Goal: Task Accomplishment & Management: Manage account settings

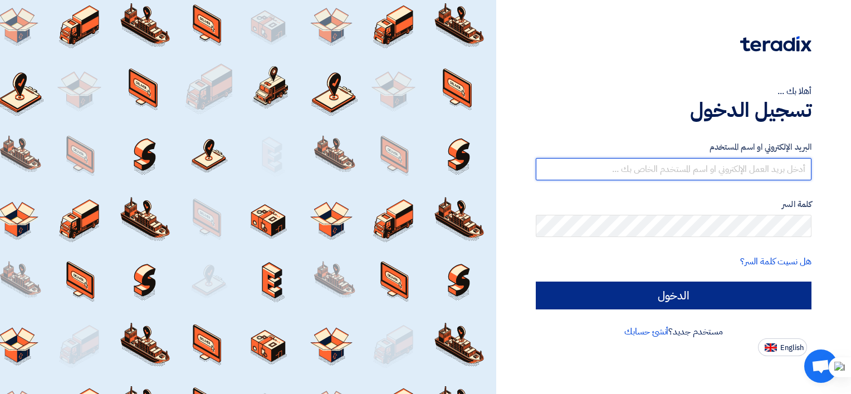
type input "[EMAIL_ADDRESS][DOMAIN_NAME]"
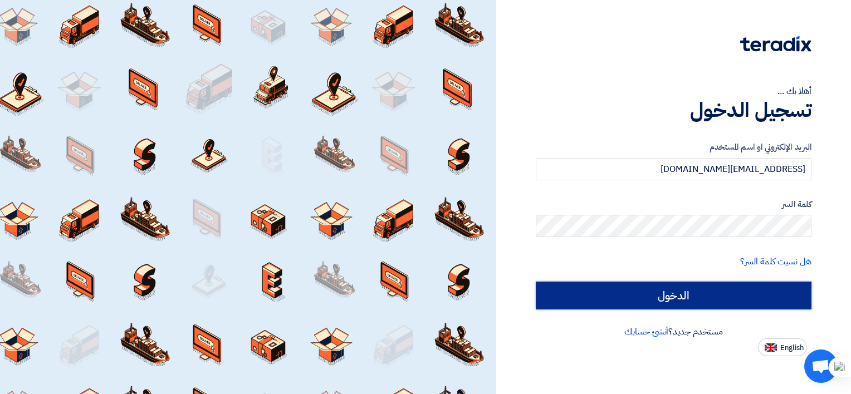
click at [582, 301] on input "الدخول" at bounding box center [674, 296] width 276 height 28
type input "Sign in"
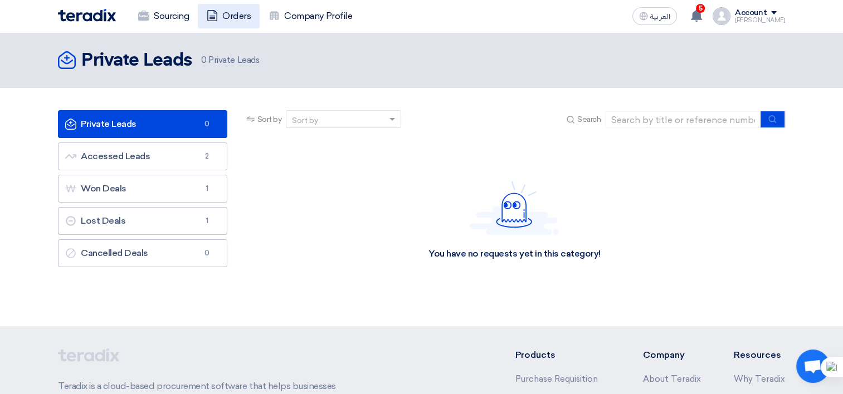
click at [237, 11] on link "Orders" at bounding box center [229, 16] width 62 height 25
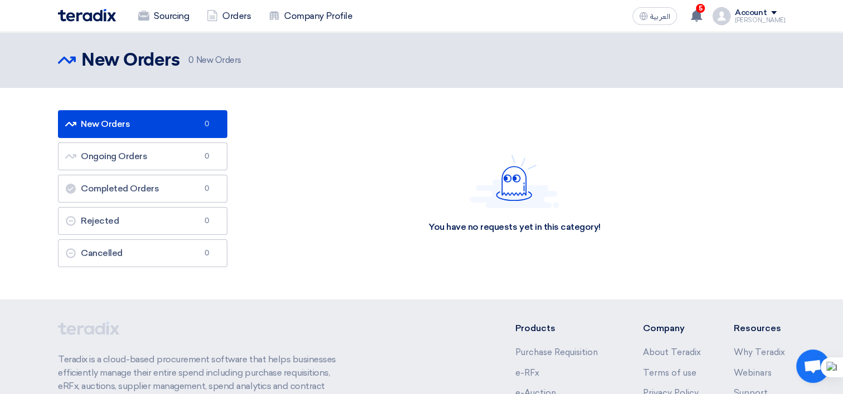
click at [120, 113] on link "New Orders New Orders 0" at bounding box center [142, 124] width 169 height 28
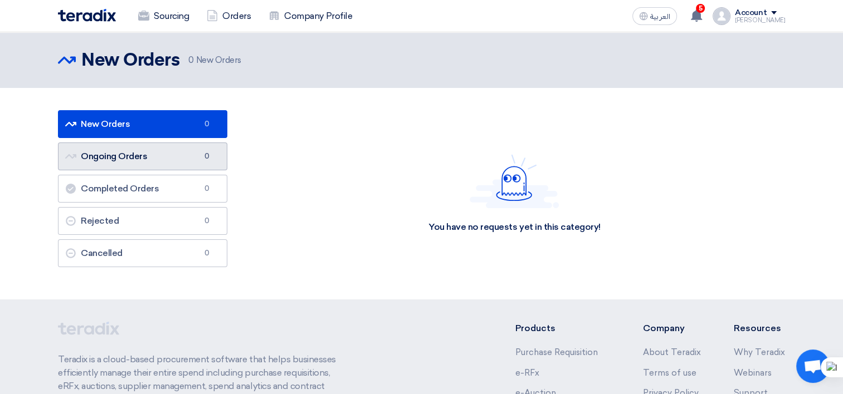
click at [125, 158] on link "Ongoing Orders Ongoing Orders 0" at bounding box center [142, 157] width 169 height 28
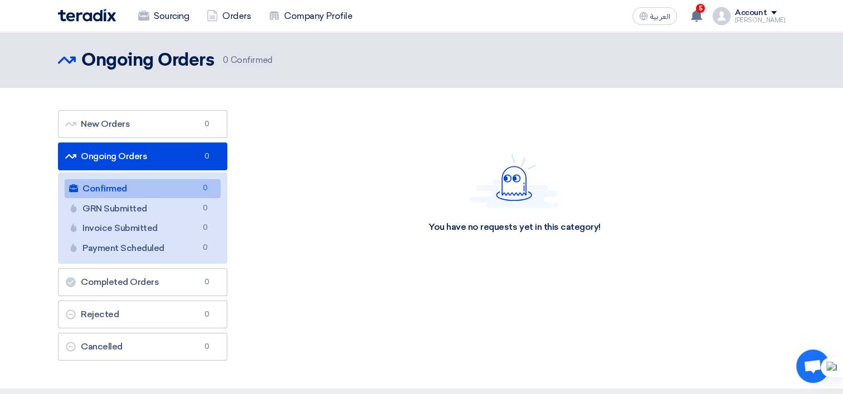
click at [134, 189] on link "Confirmed Confirmed 0" at bounding box center [143, 188] width 156 height 19
click at [140, 291] on link "Completed Orders Completed Orders 0" at bounding box center [142, 282] width 169 height 28
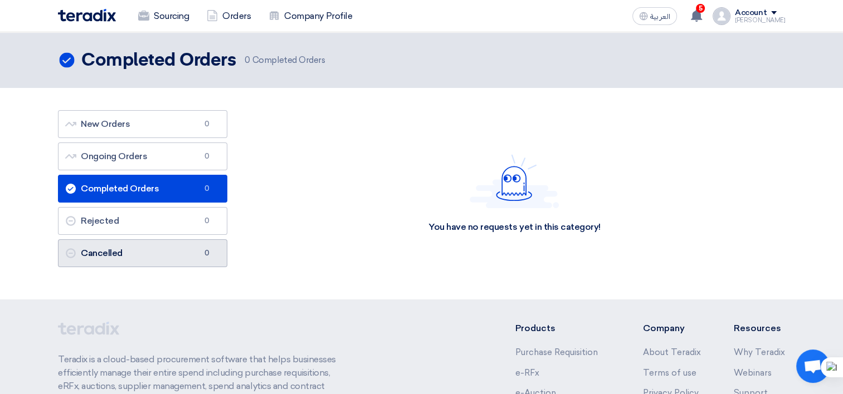
click at [135, 256] on link "Cancelled Cancelled 0" at bounding box center [142, 254] width 169 height 28
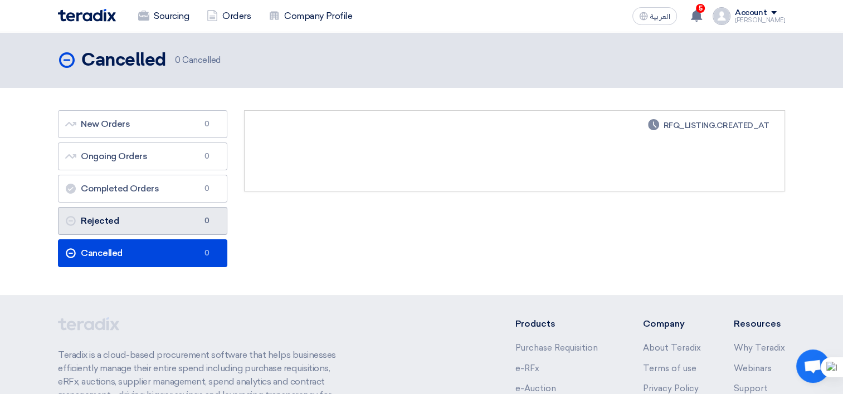
click at [136, 233] on link "Rejected Rejected 0" at bounding box center [142, 221] width 169 height 28
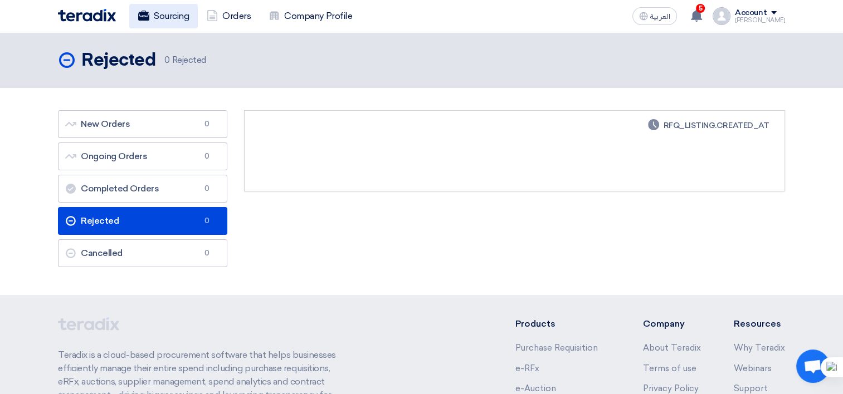
click at [165, 17] on link "Sourcing" at bounding box center [163, 16] width 69 height 25
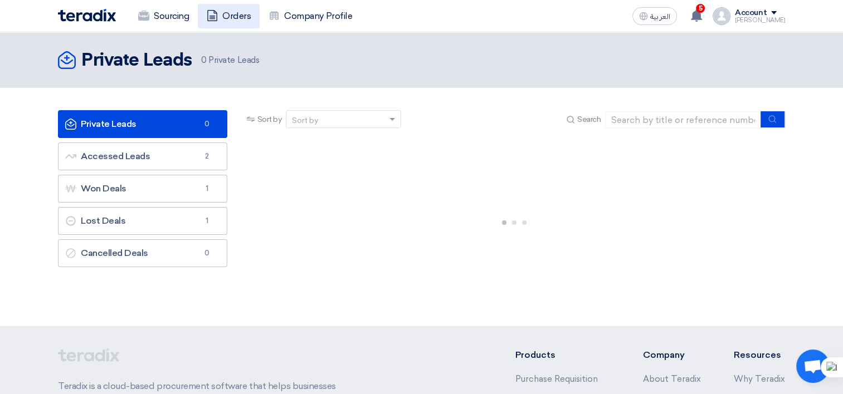
click at [211, 21] on link "Orders" at bounding box center [229, 16] width 62 height 25
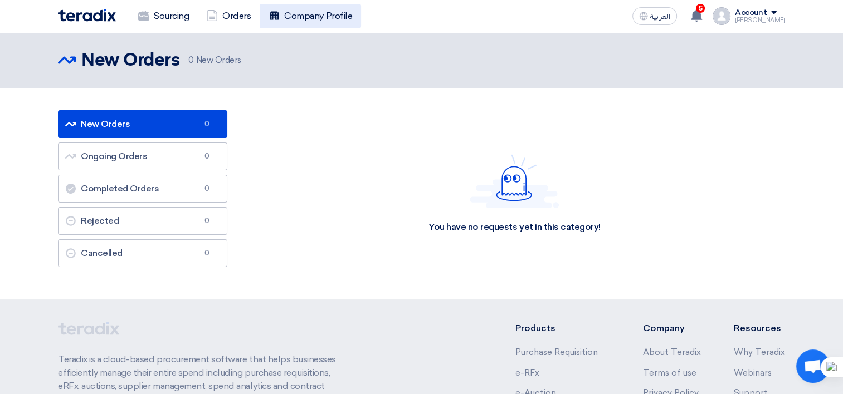
click at [306, 11] on link "Company Profile" at bounding box center [310, 16] width 101 height 25
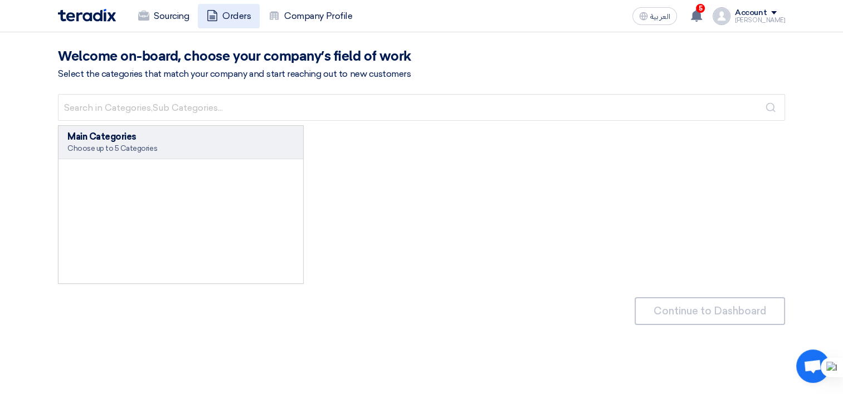
click at [233, 20] on link "Orders" at bounding box center [229, 16] width 62 height 25
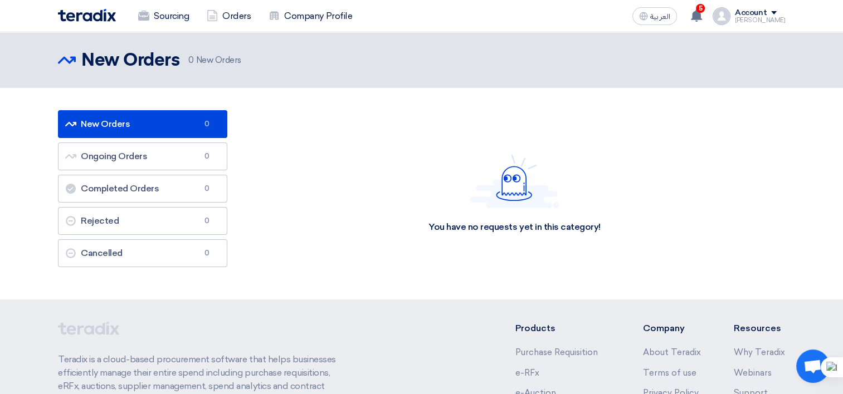
click at [768, 17] on div "[PERSON_NAME]" at bounding box center [760, 20] width 50 height 6
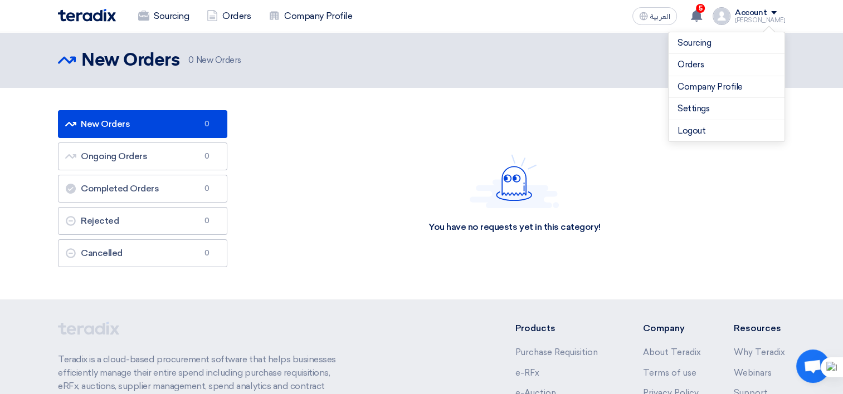
click at [176, 170] on ul "New Orders New Orders 0 Ongoing Orders Ongoing Orders 0 Completed Orders Comple…" at bounding box center [142, 188] width 169 height 157
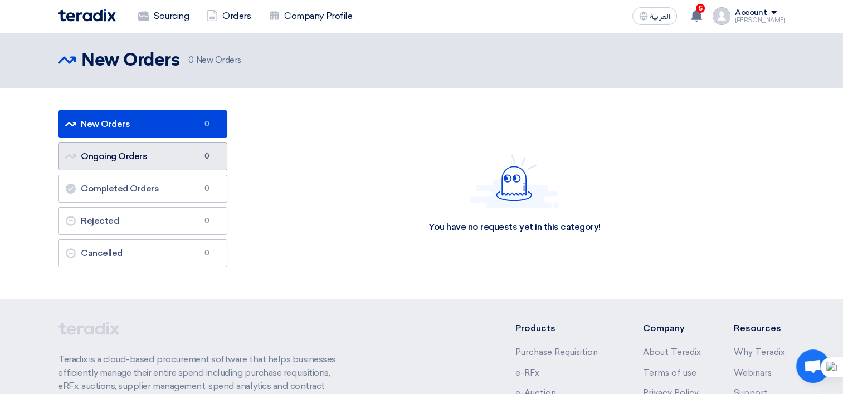
click at [182, 158] on link "Ongoing Orders Ongoing Orders 0" at bounding box center [142, 157] width 169 height 28
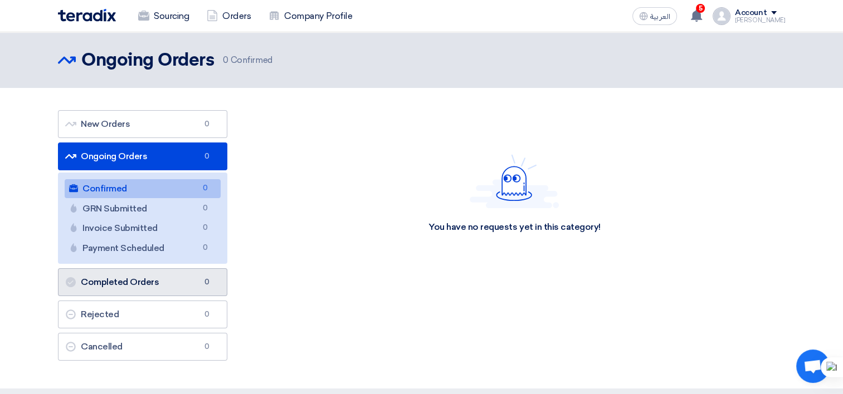
click at [163, 279] on link "Completed Orders Completed Orders 0" at bounding box center [142, 282] width 169 height 28
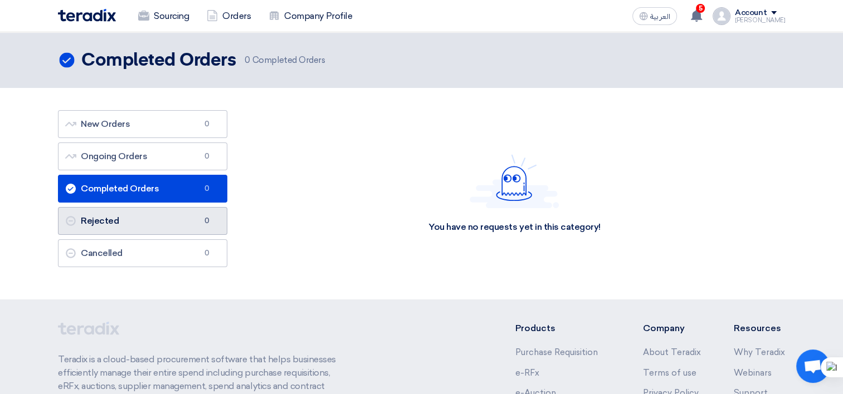
click at [134, 223] on link "Rejected Rejected 0" at bounding box center [142, 221] width 169 height 28
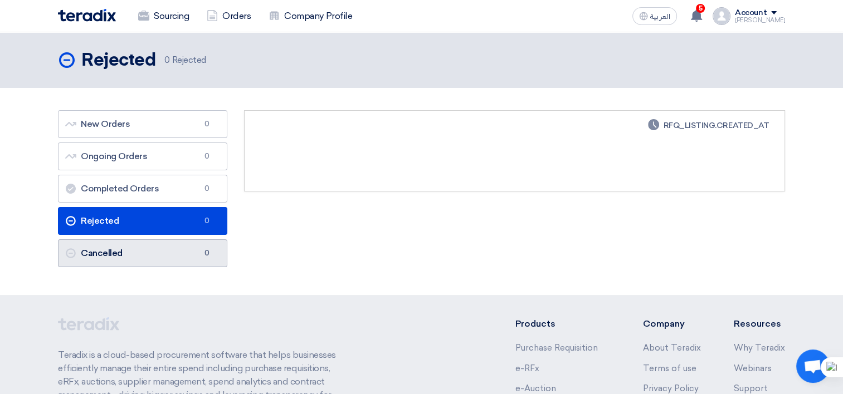
click at [145, 255] on link "Cancelled Cancelled 0" at bounding box center [142, 254] width 169 height 28
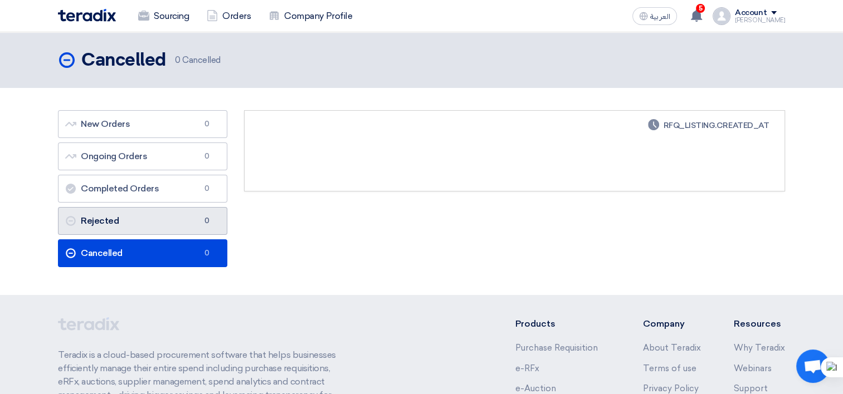
click at [165, 217] on link "Rejected Rejected 0" at bounding box center [142, 221] width 169 height 28
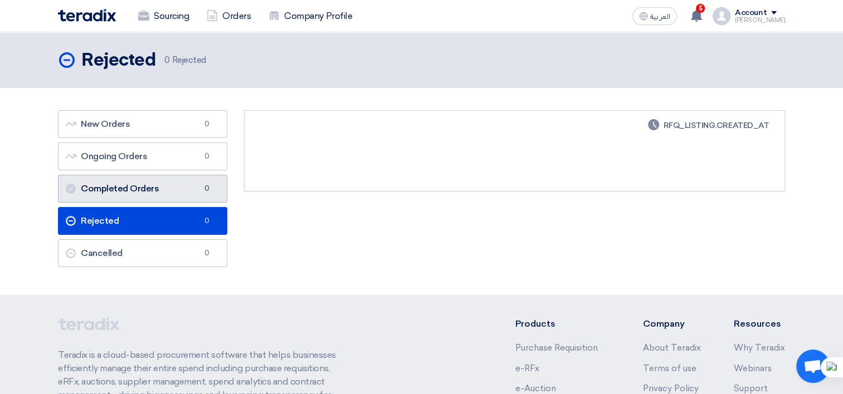
click at [180, 180] on link "Completed Orders Completed Orders 0" at bounding box center [142, 189] width 169 height 28
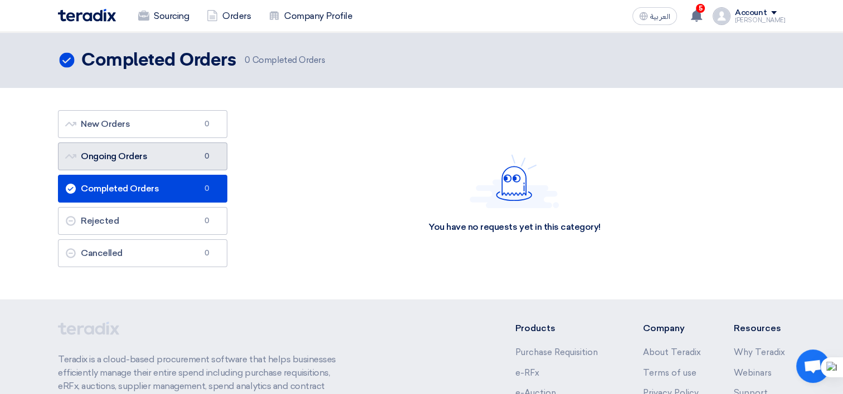
click at [163, 164] on link "Ongoing Orders Ongoing Orders 0" at bounding box center [142, 157] width 169 height 28
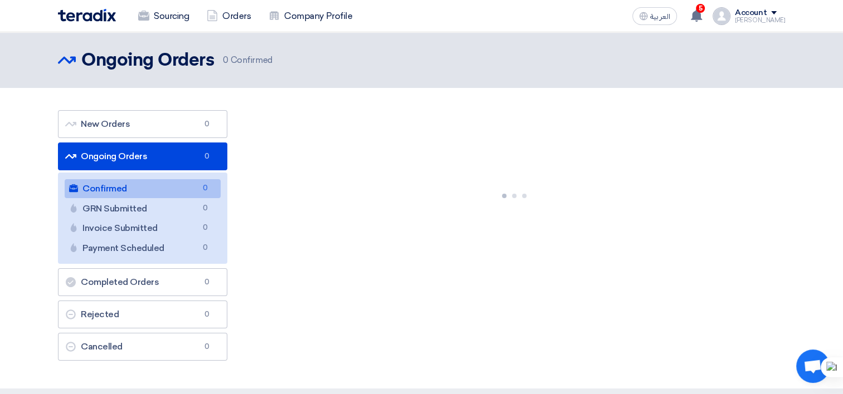
click at [163, 139] on ul "New Orders New Orders 0 Ongoing Orders Ongoing Orders 0 Confirmed Confirmed 0 G…" at bounding box center [142, 235] width 169 height 251
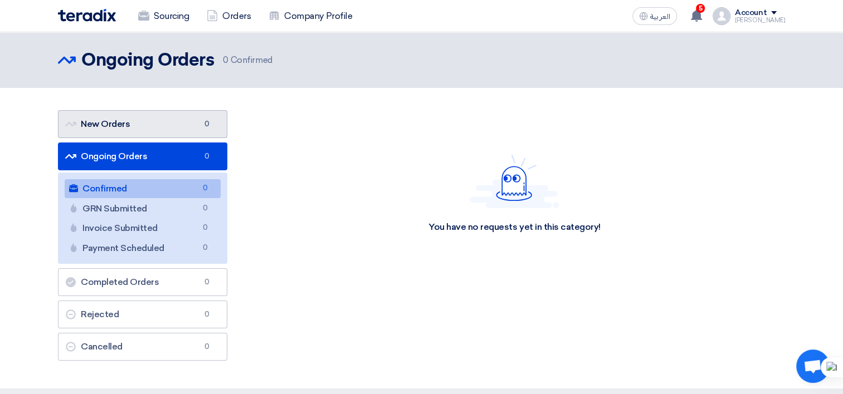
click at [165, 134] on link "New Orders New Orders 0" at bounding box center [142, 124] width 169 height 28
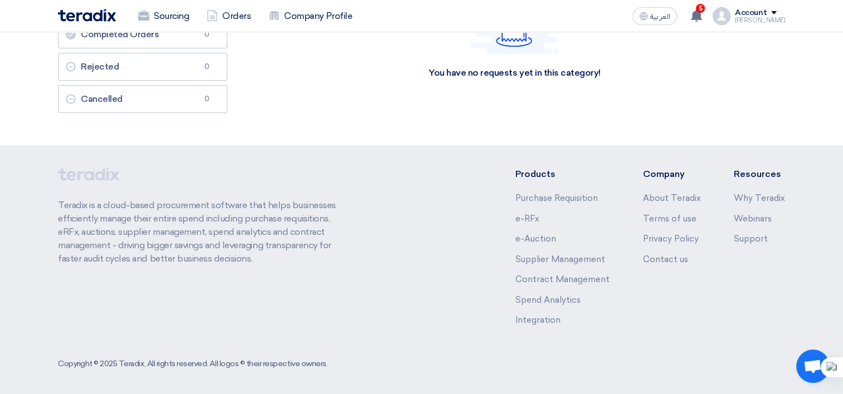
scroll to position [157, 0]
